Goal: Task Accomplishment & Management: Complete application form

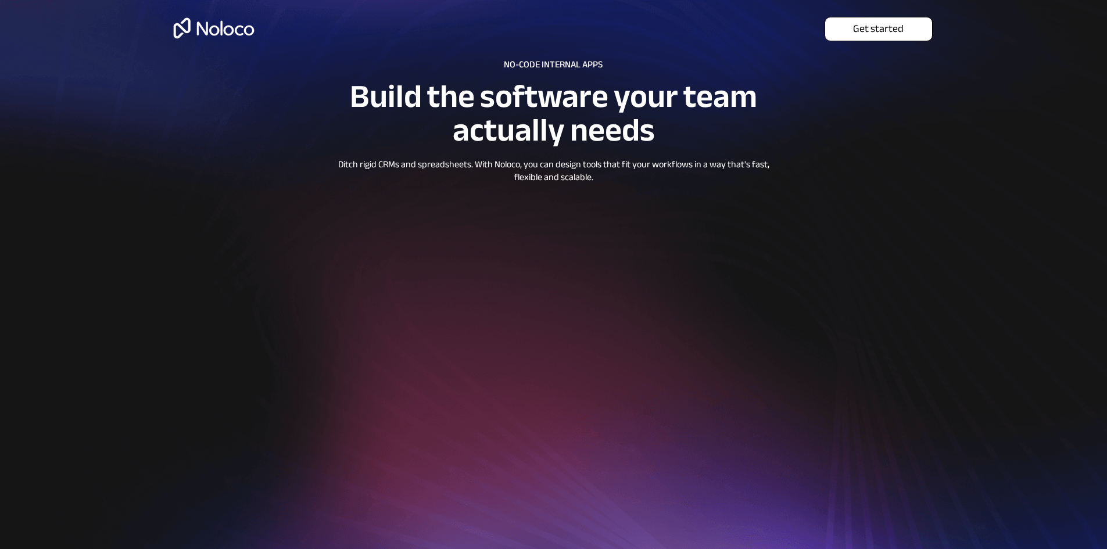
click at [872, 29] on span "Get started" at bounding box center [878, 29] width 107 height 13
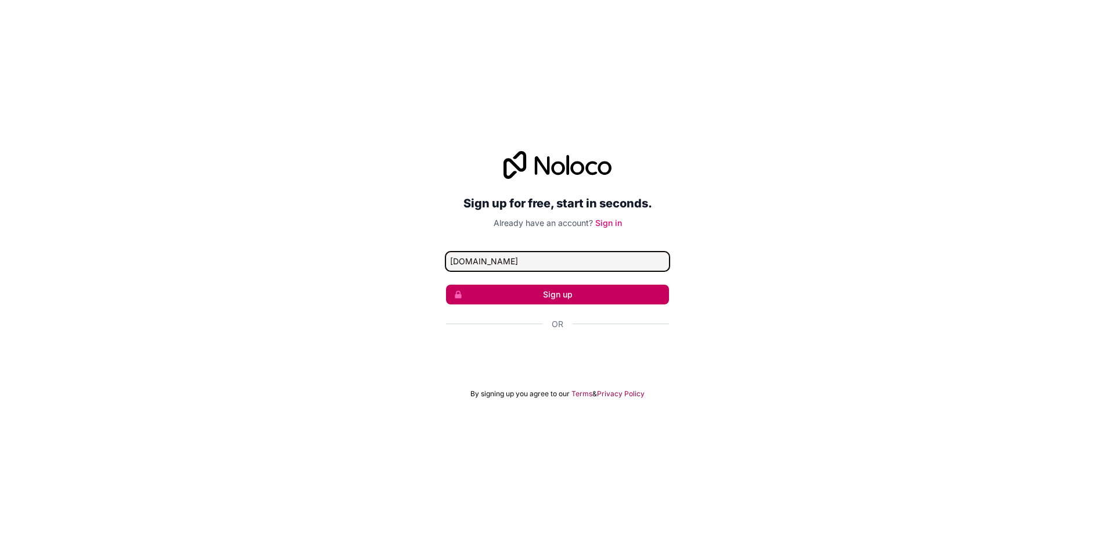
drag, startPoint x: 557, startPoint y: 259, endPoint x: 558, endPoint y: 285, distance: 25.6
click at [558, 275] on form "ptangayanmarkanthonygmail.com Sign up Or By signing up you agree to our Terms &…" at bounding box center [557, 325] width 223 height 146
click at [569, 293] on button "Sign up" at bounding box center [557, 295] width 223 height 20
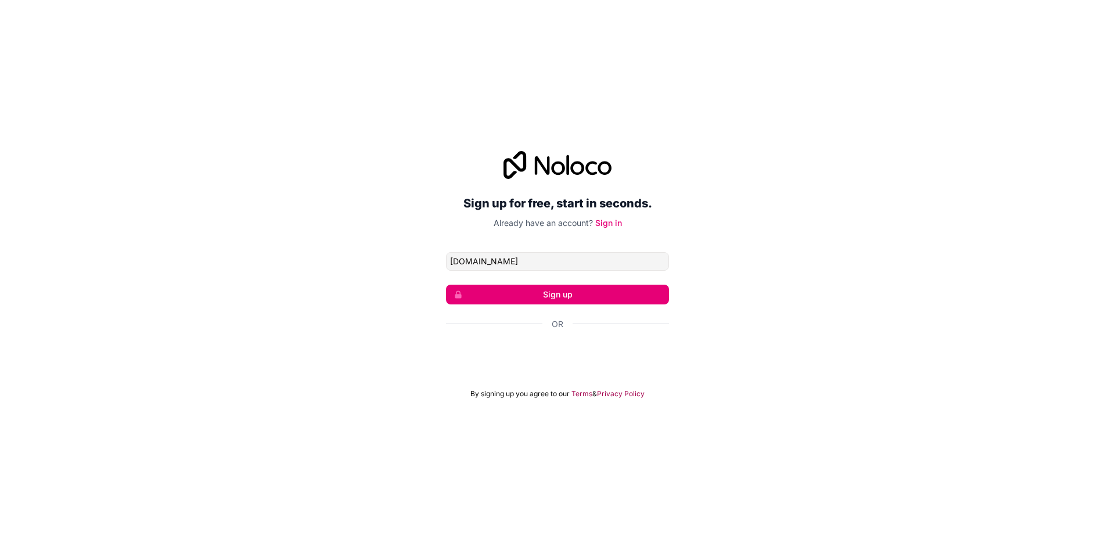
click at [813, 360] on div "Sign up for free, start in seconds. Already have an account? Sign in ptangayanm…" at bounding box center [557, 275] width 1115 height 280
click at [611, 299] on button "Sign up" at bounding box center [557, 295] width 223 height 20
click at [450, 261] on input "ptangayanmarkanthonygmail.com" at bounding box center [557, 261] width 223 height 19
click at [555, 302] on button "Sign up" at bounding box center [557, 295] width 223 height 20
click at [540, 263] on input "ptangayanmarkanthonygmail.com" at bounding box center [557, 261] width 223 height 19
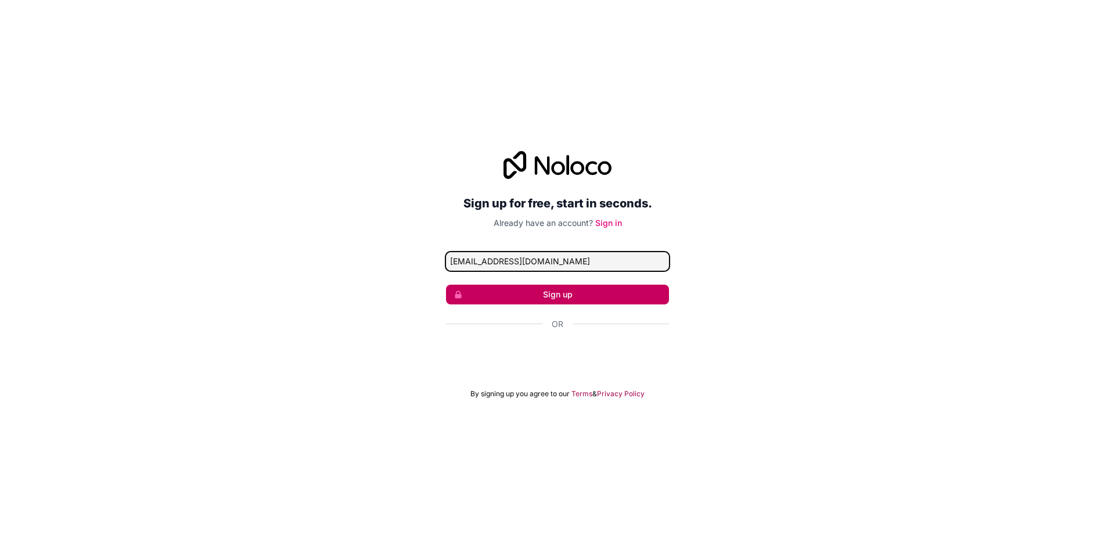
type input "ptangayanmarkanthony@gmail.com"
click at [560, 293] on button "Sign up" at bounding box center [557, 295] width 223 height 20
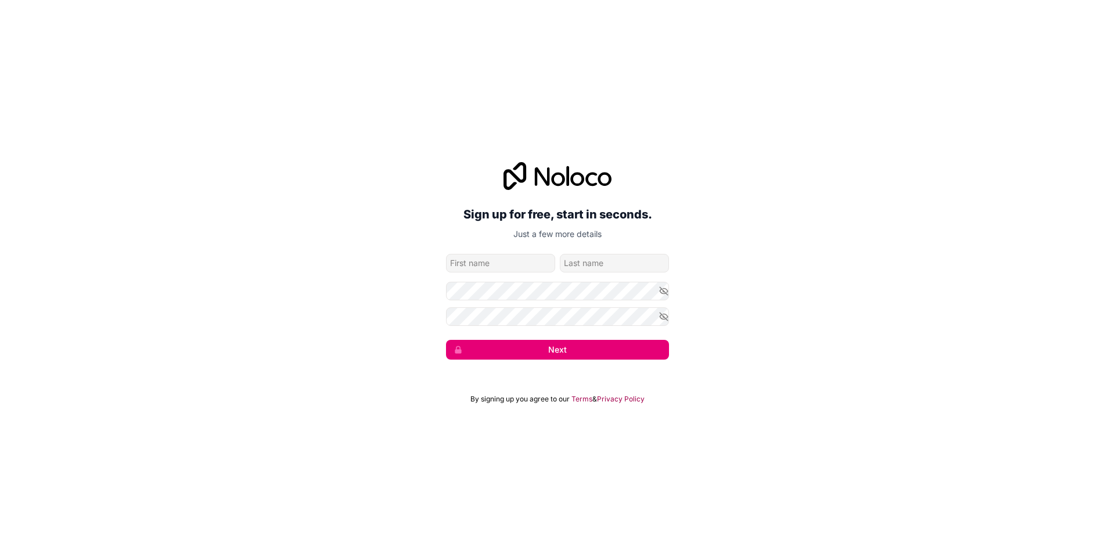
click at [529, 265] on input "given-name" at bounding box center [500, 263] width 109 height 19
type input "ptangayan"
type input "markanthony"
click at [662, 318] on icon "button" at bounding box center [664, 316] width 8 height 5
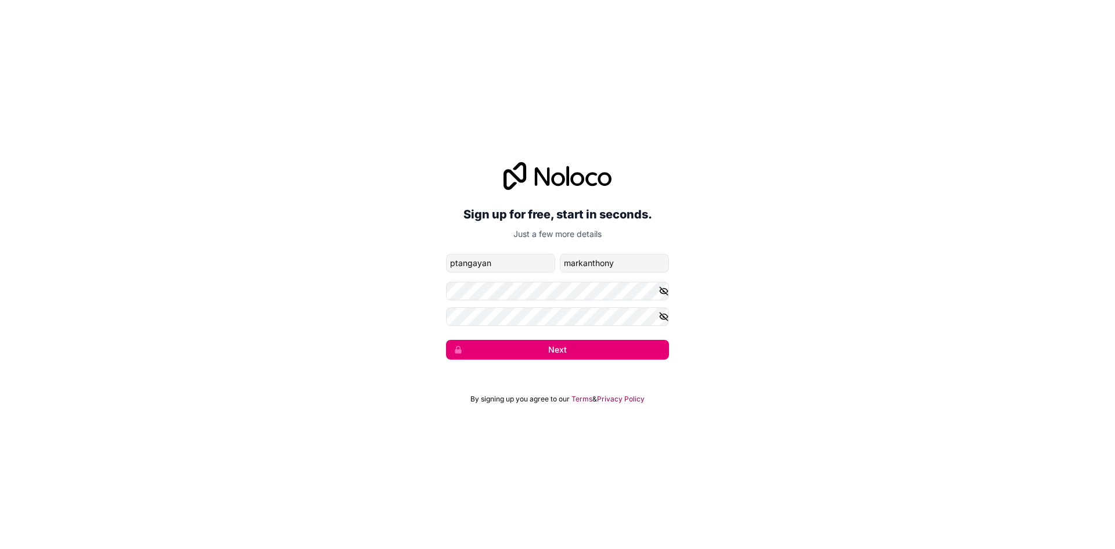
click at [663, 292] on icon "button" at bounding box center [664, 291] width 10 height 10
click at [608, 349] on button "Next" at bounding box center [557, 350] width 223 height 20
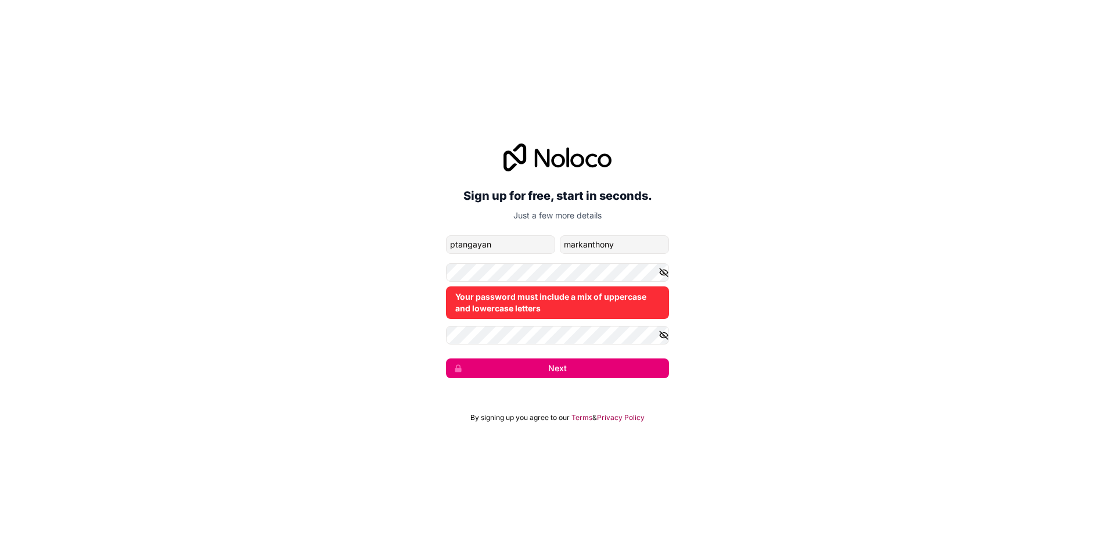
click at [665, 275] on icon "button" at bounding box center [664, 272] width 10 height 10
click at [662, 275] on icon "button" at bounding box center [664, 272] width 8 height 5
click at [666, 338] on icon "button" at bounding box center [664, 334] width 8 height 5
click at [666, 332] on icon "button" at bounding box center [664, 334] width 8 height 5
click at [665, 331] on icon "button" at bounding box center [664, 335] width 10 height 10
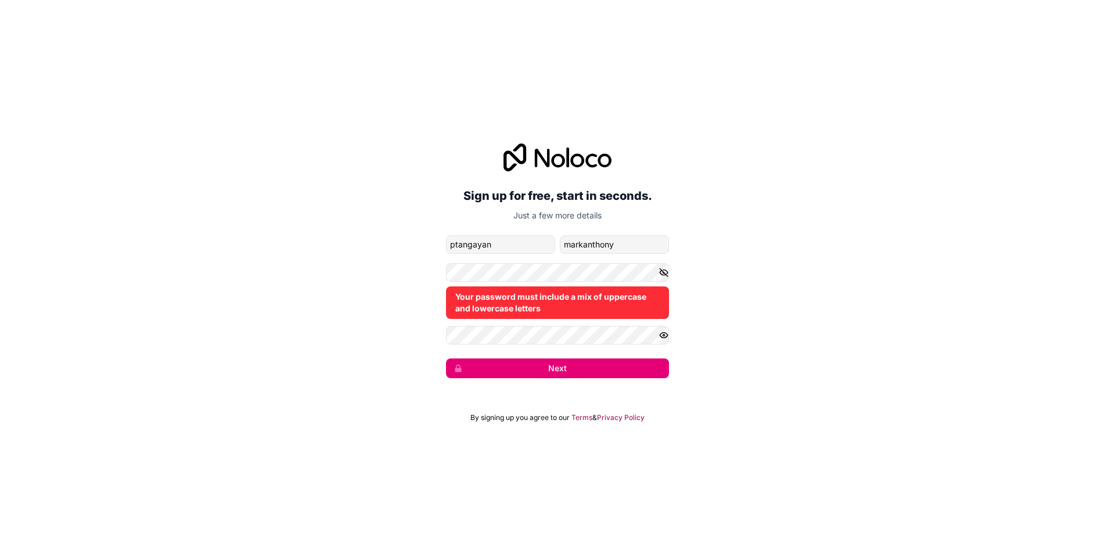
click at [665, 331] on icon "button" at bounding box center [664, 335] width 10 height 10
click at [664, 340] on icon "button" at bounding box center [664, 335] width 10 height 10
click at [668, 272] on icon "button" at bounding box center [664, 272] width 8 height 5
click at [663, 271] on icon "button" at bounding box center [664, 272] width 10 height 10
click at [666, 335] on icon "button" at bounding box center [664, 335] width 10 height 10
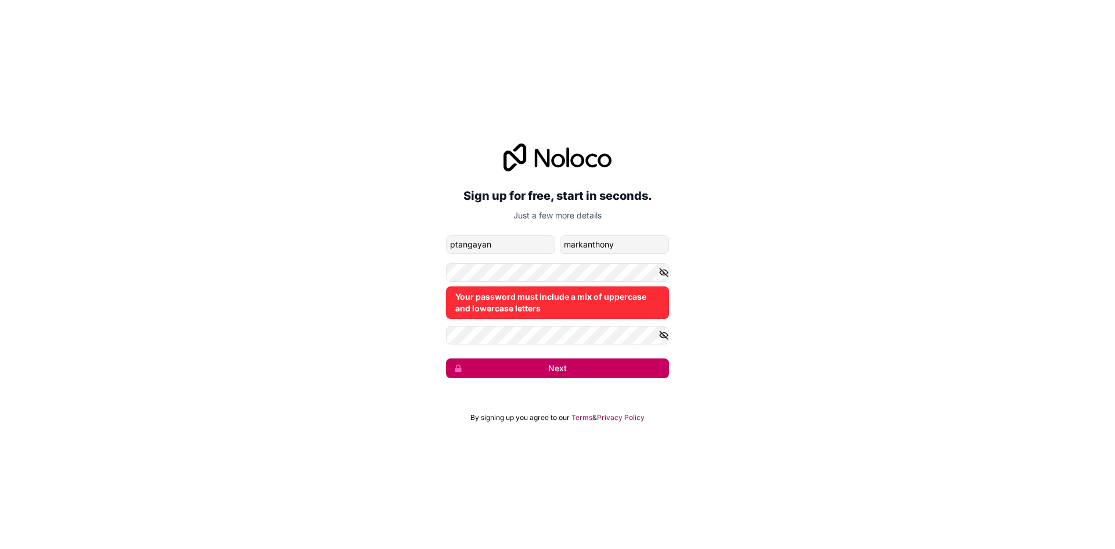
click at [569, 373] on button "Next" at bounding box center [557, 368] width 223 height 20
click at [570, 372] on button "Next" at bounding box center [557, 368] width 223 height 20
click at [555, 372] on button "Next" at bounding box center [557, 368] width 223 height 20
click at [554, 371] on button "Next" at bounding box center [557, 368] width 223 height 20
click at [664, 270] on icon "button" at bounding box center [664, 272] width 8 height 5
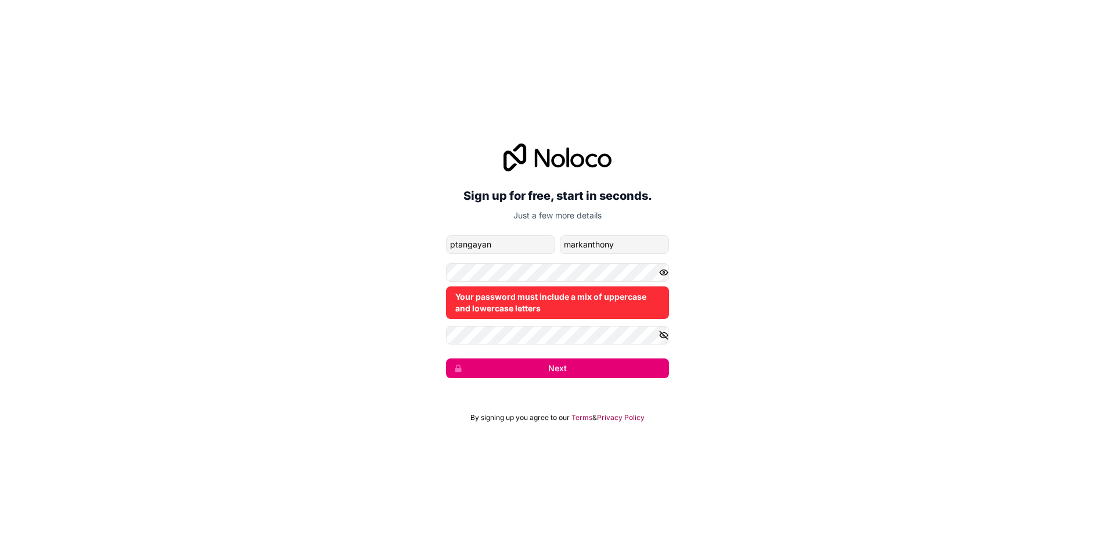
click at [662, 270] on icon "button" at bounding box center [664, 272] width 8 height 5
click at [665, 337] on icon "button" at bounding box center [664, 334] width 8 height 5
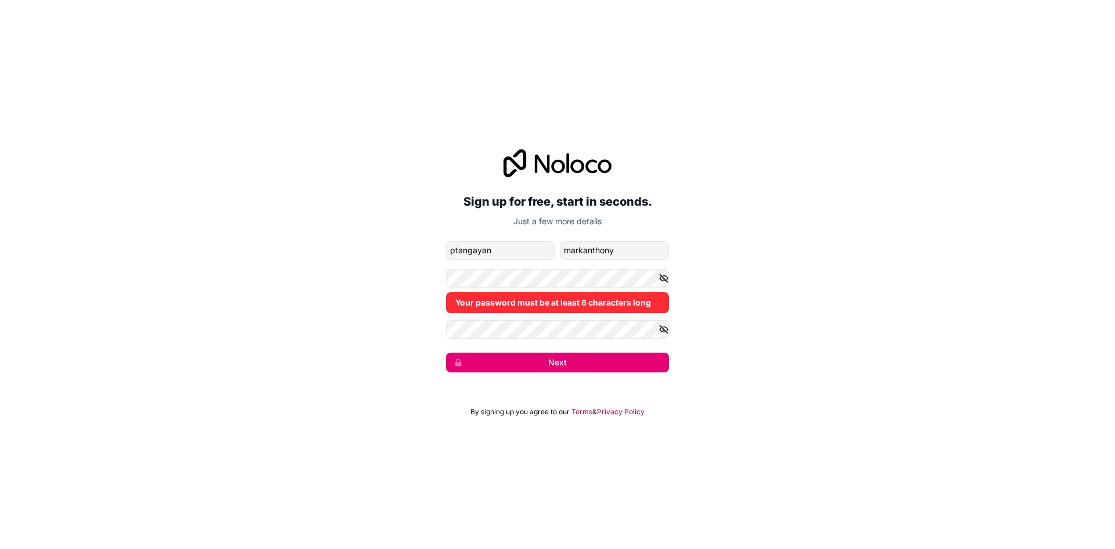
click at [500, 266] on form "ptangayanmarkanthony@gmail.com ptangayan markanthony Your password must be at l…" at bounding box center [557, 306] width 223 height 131
click at [570, 361] on button "Next" at bounding box center [557, 363] width 223 height 20
click at [560, 363] on button "Next" at bounding box center [557, 363] width 223 height 20
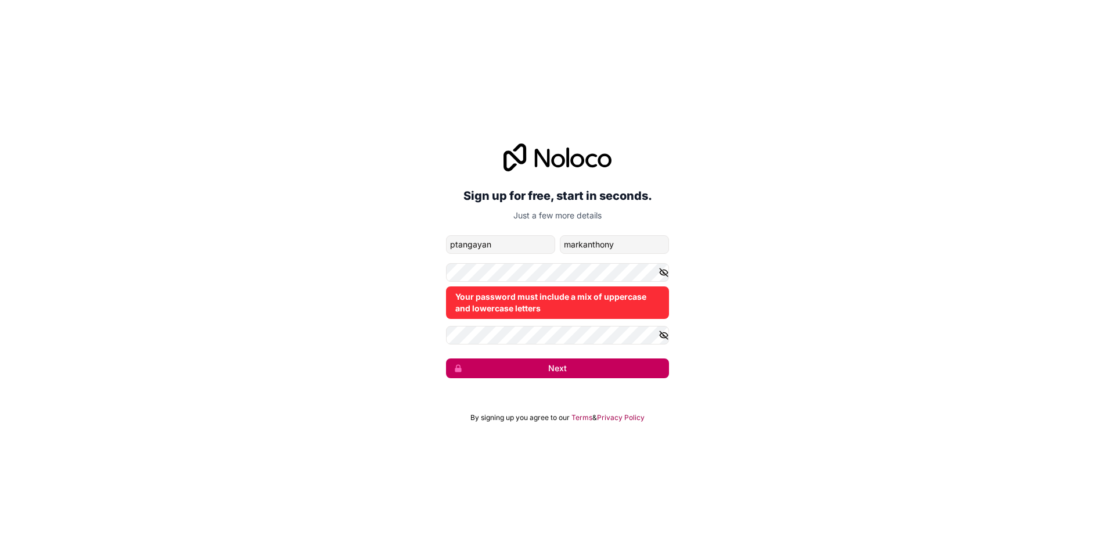
click at [548, 369] on button "Next" at bounding box center [557, 368] width 223 height 20
click at [546, 366] on button "Next" at bounding box center [557, 368] width 223 height 20
click at [546, 364] on button "Next" at bounding box center [557, 368] width 223 height 20
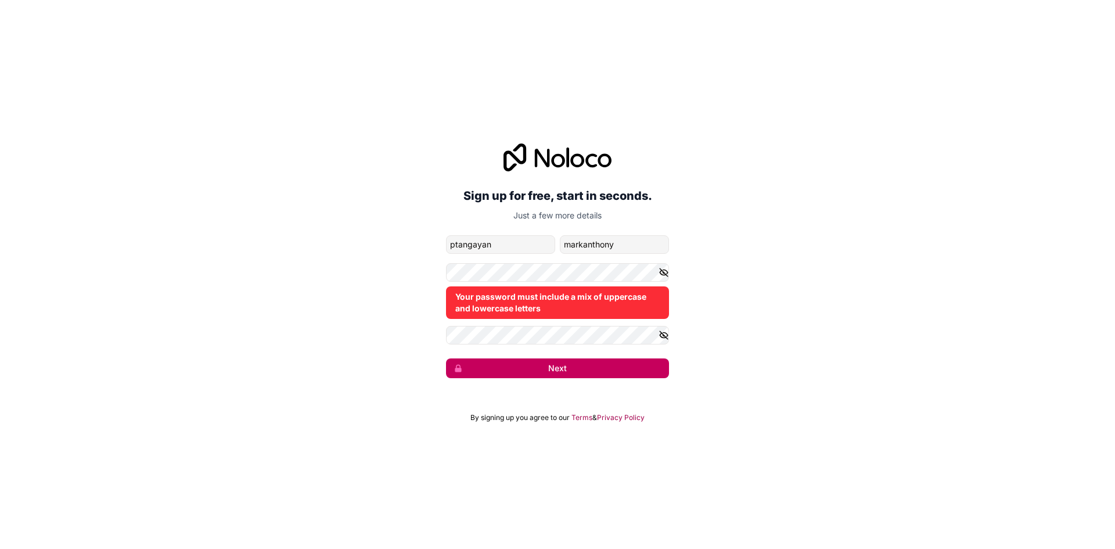
click at [546, 364] on button "Next" at bounding box center [557, 368] width 223 height 20
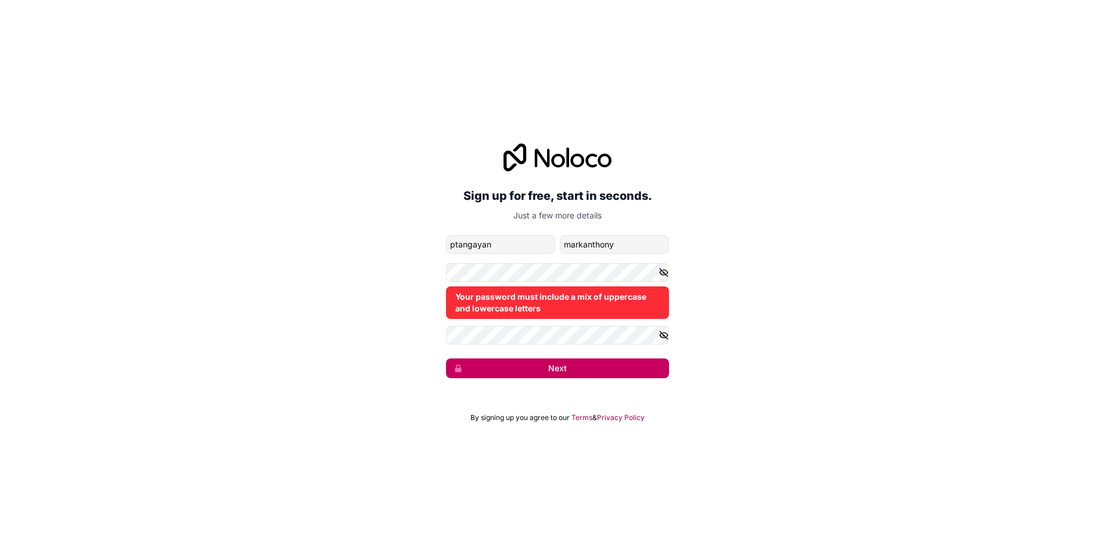
click at [546, 363] on button "Next" at bounding box center [557, 368] width 223 height 20
click at [548, 362] on button "Next" at bounding box center [557, 368] width 223 height 20
drag, startPoint x: 548, startPoint y: 362, endPoint x: 552, endPoint y: 373, distance: 12.0
click at [552, 373] on button "Next" at bounding box center [557, 368] width 223 height 20
click at [553, 373] on button "Next" at bounding box center [557, 368] width 223 height 20
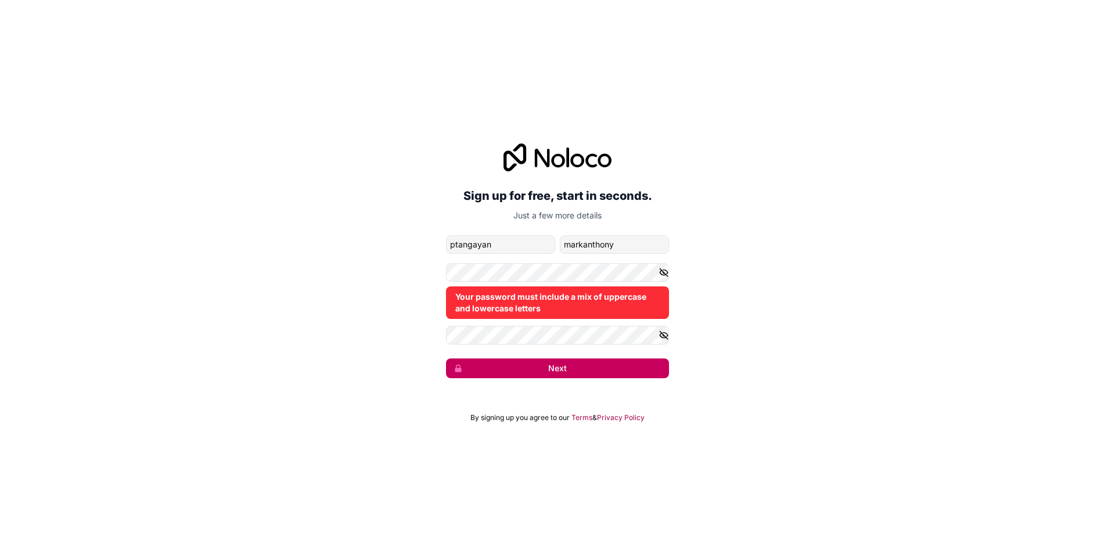
click at [555, 367] on button "Next" at bounding box center [557, 368] width 223 height 20
click at [557, 367] on button "Next" at bounding box center [557, 368] width 223 height 20
click at [558, 365] on button "Next" at bounding box center [557, 368] width 223 height 20
click at [560, 360] on button "Next" at bounding box center [557, 368] width 223 height 20
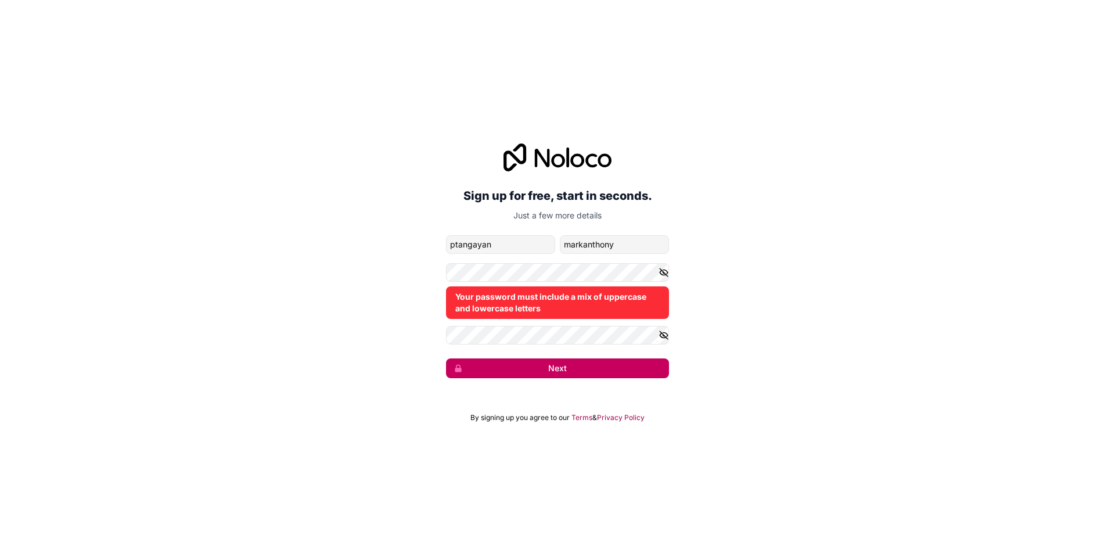
drag, startPoint x: 557, startPoint y: 357, endPoint x: 567, endPoint y: 372, distance: 18.4
click at [557, 358] on form "ptangayanmarkanthony@gmail.com ptangayan markanthony Your password must include…" at bounding box center [557, 306] width 223 height 143
click at [567, 372] on button "Next" at bounding box center [557, 368] width 223 height 20
click at [567, 373] on button "Next" at bounding box center [557, 368] width 223 height 20
click at [568, 374] on button "Next" at bounding box center [557, 368] width 223 height 20
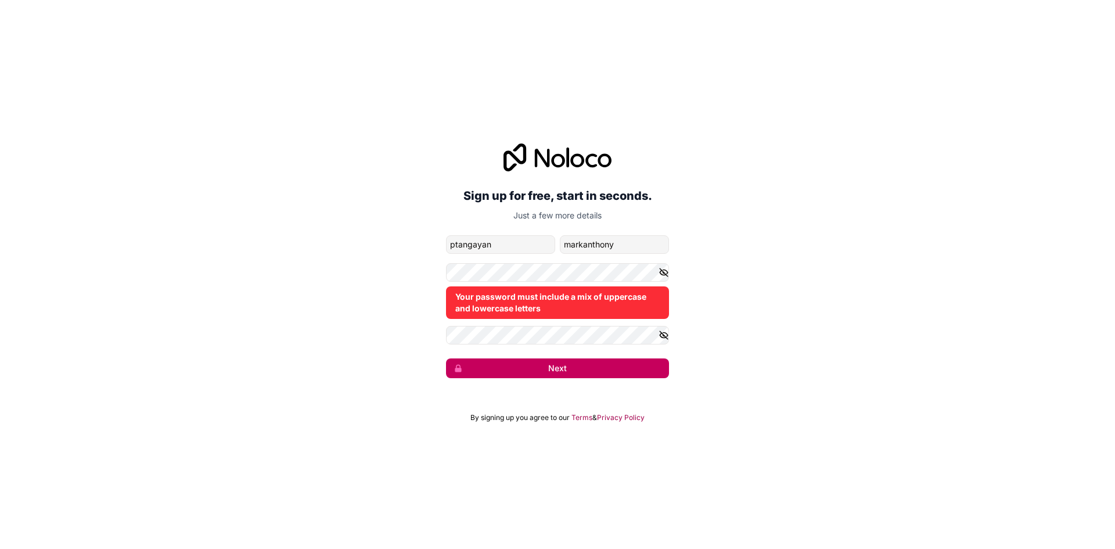
click at [570, 371] on button "Next" at bounding box center [557, 368] width 223 height 20
click at [565, 369] on button "Next" at bounding box center [557, 368] width 223 height 20
click at [596, 416] on span "&" at bounding box center [595, 417] width 5 height 9
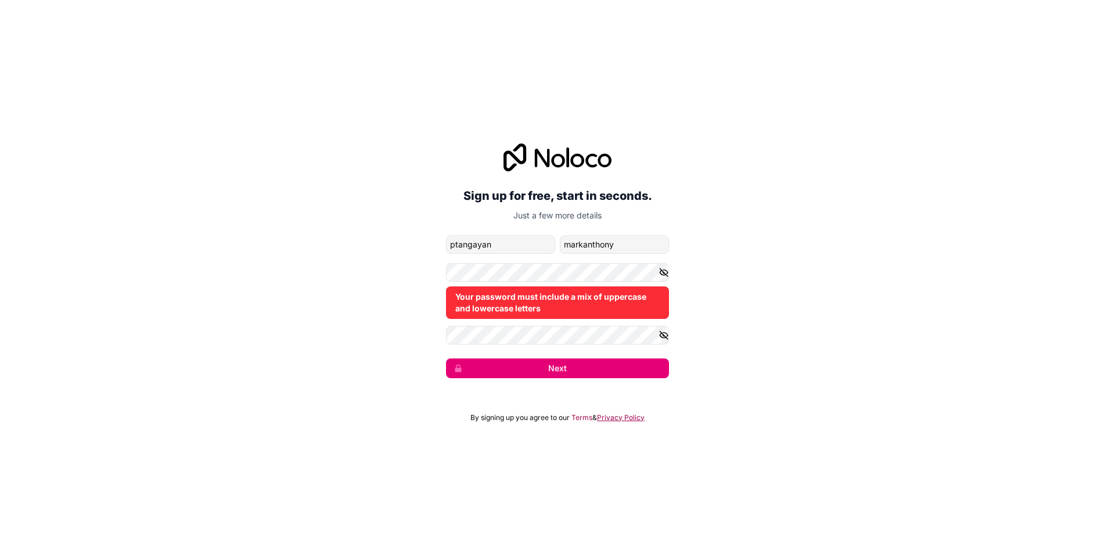
click at [624, 418] on link "Privacy Policy" at bounding box center [621, 417] width 48 height 9
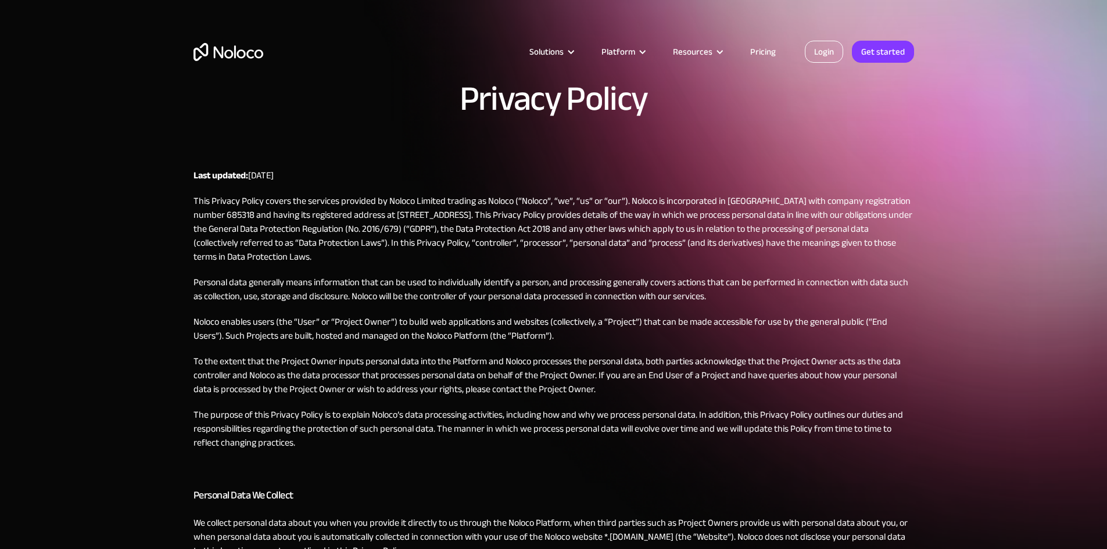
click at [820, 46] on link "Login" at bounding box center [824, 52] width 38 height 22
